Goal: Task Accomplishment & Management: Complete application form

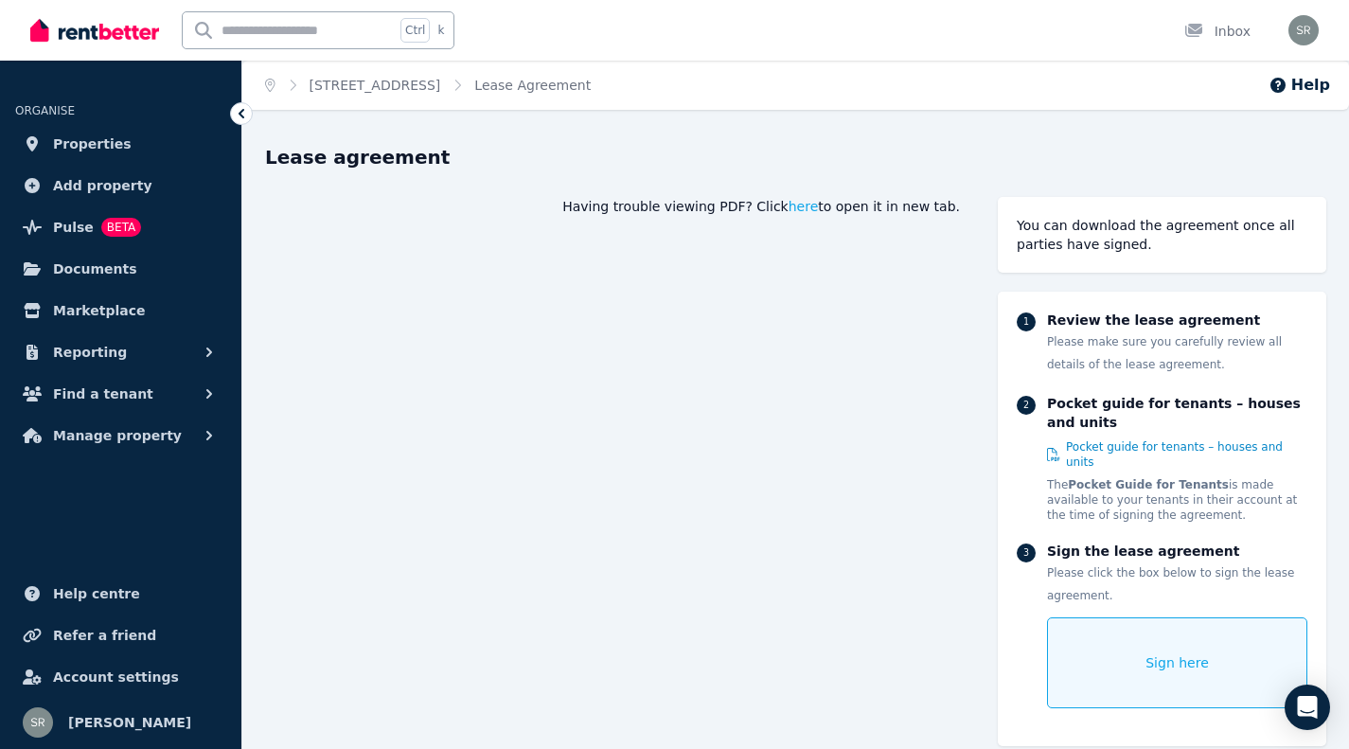
click at [1177, 653] on span "Sign here" at bounding box center [1177, 662] width 63 height 19
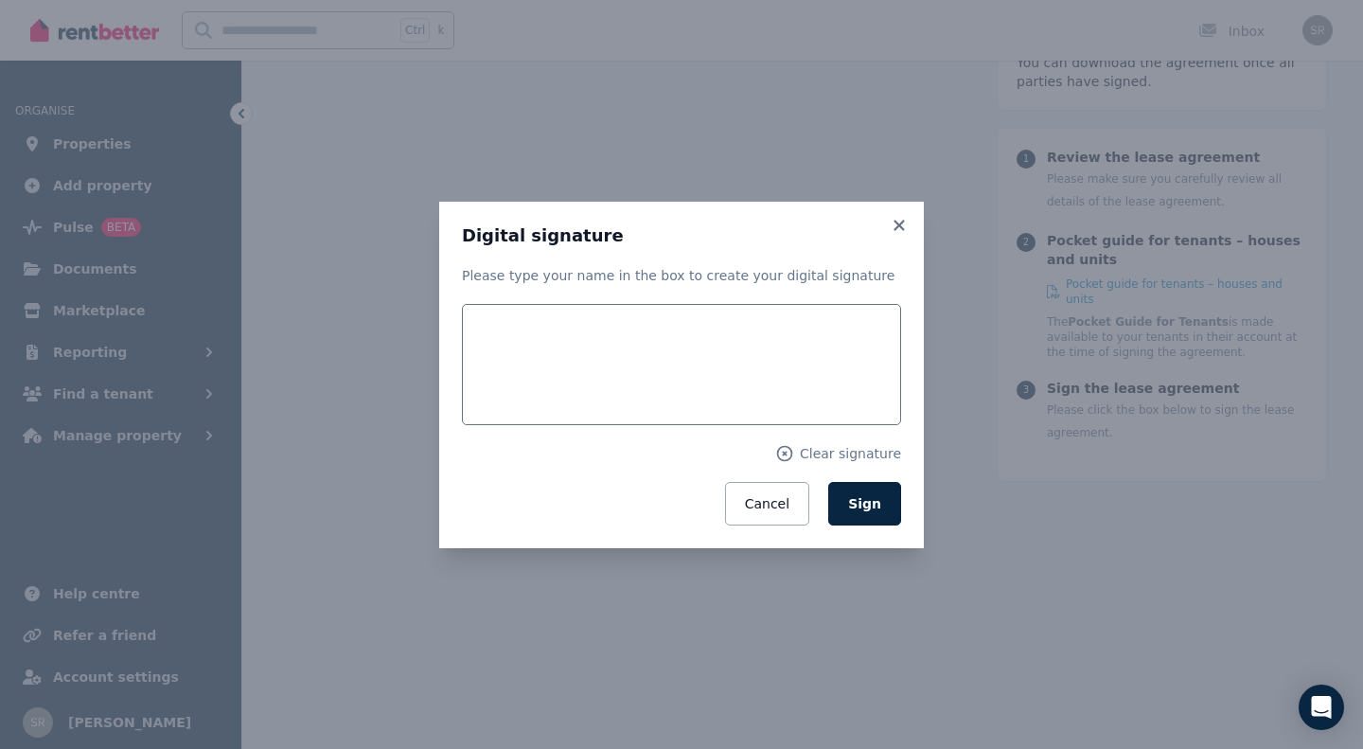
scroll to position [227, 0]
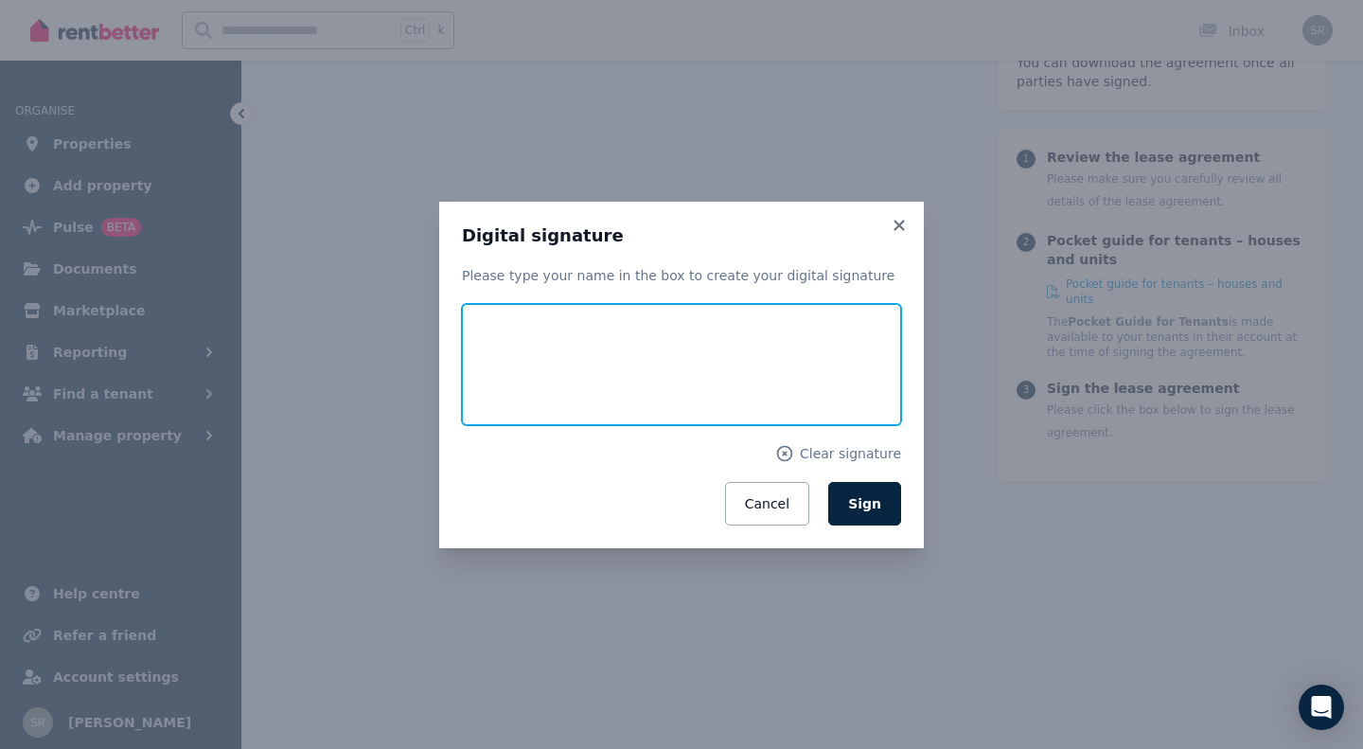
click at [666, 373] on input "text" at bounding box center [681, 364] width 439 height 121
type input "**********"
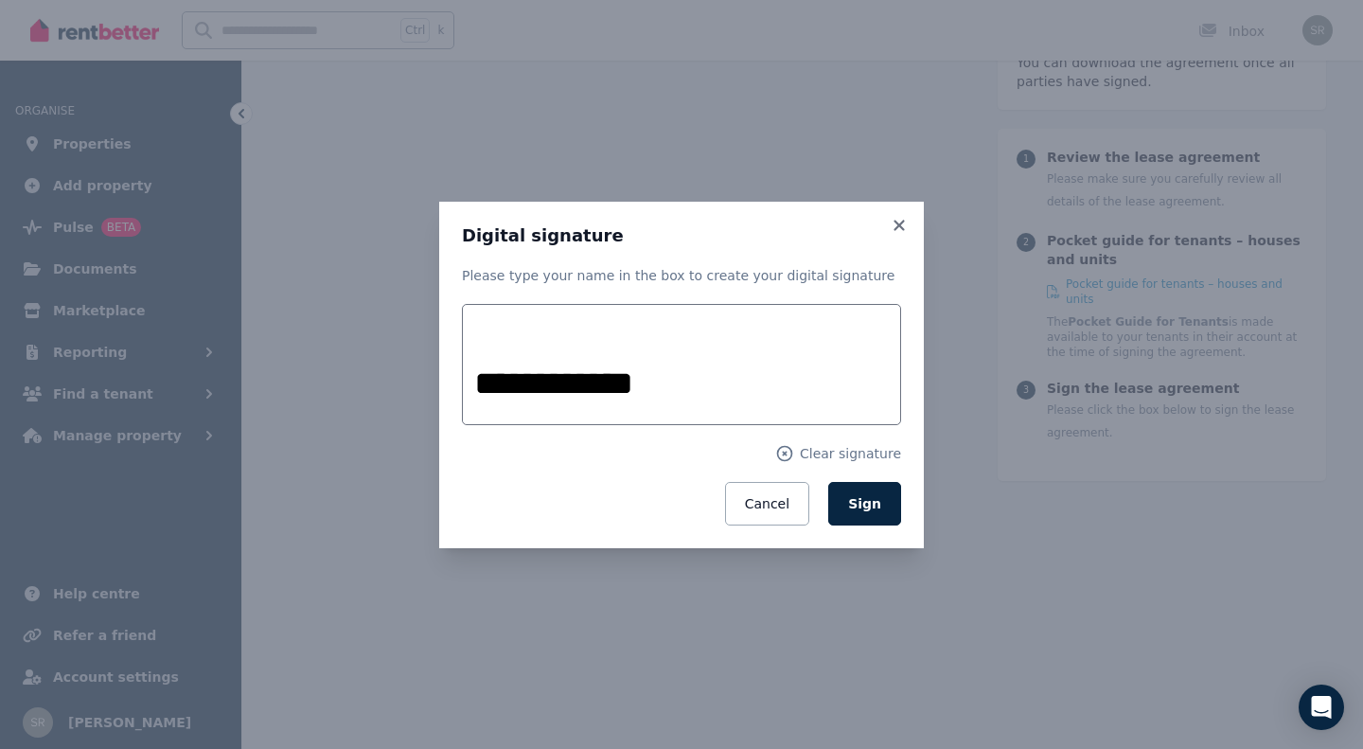
click at [873, 513] on button "Sign" at bounding box center [864, 504] width 73 height 44
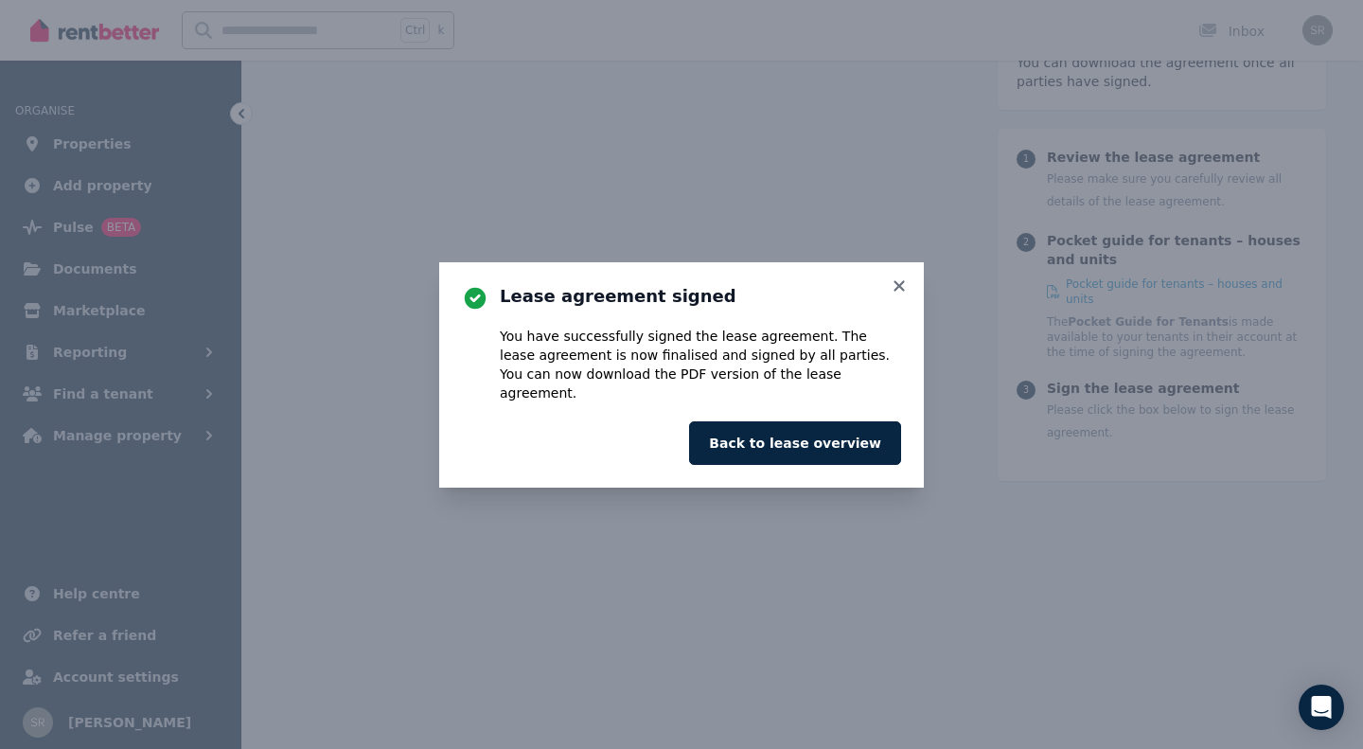
click at [818, 429] on button "Back to lease overview" at bounding box center [795, 443] width 212 height 44
